Goal: Find specific page/section: Find specific page/section

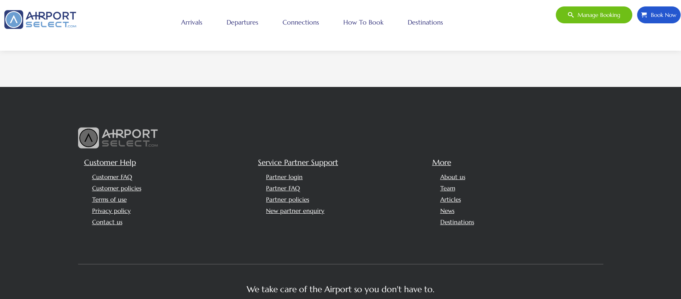
scroll to position [1892, 0]
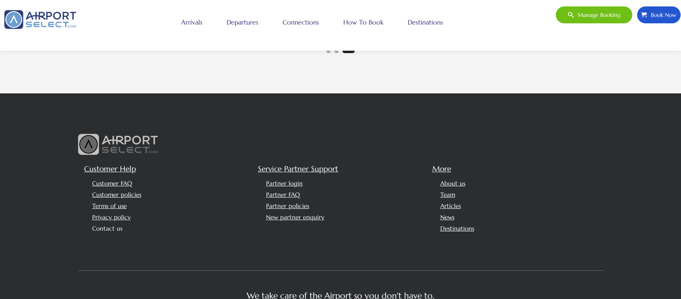
click at [120, 225] on link "Contact us" at bounding box center [107, 229] width 30 height 8
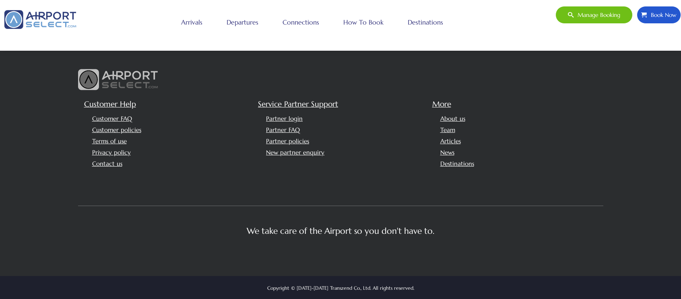
scroll to position [608, 0]
click at [442, 131] on link "Team" at bounding box center [447, 129] width 15 height 8
